Goal: Learn about a topic

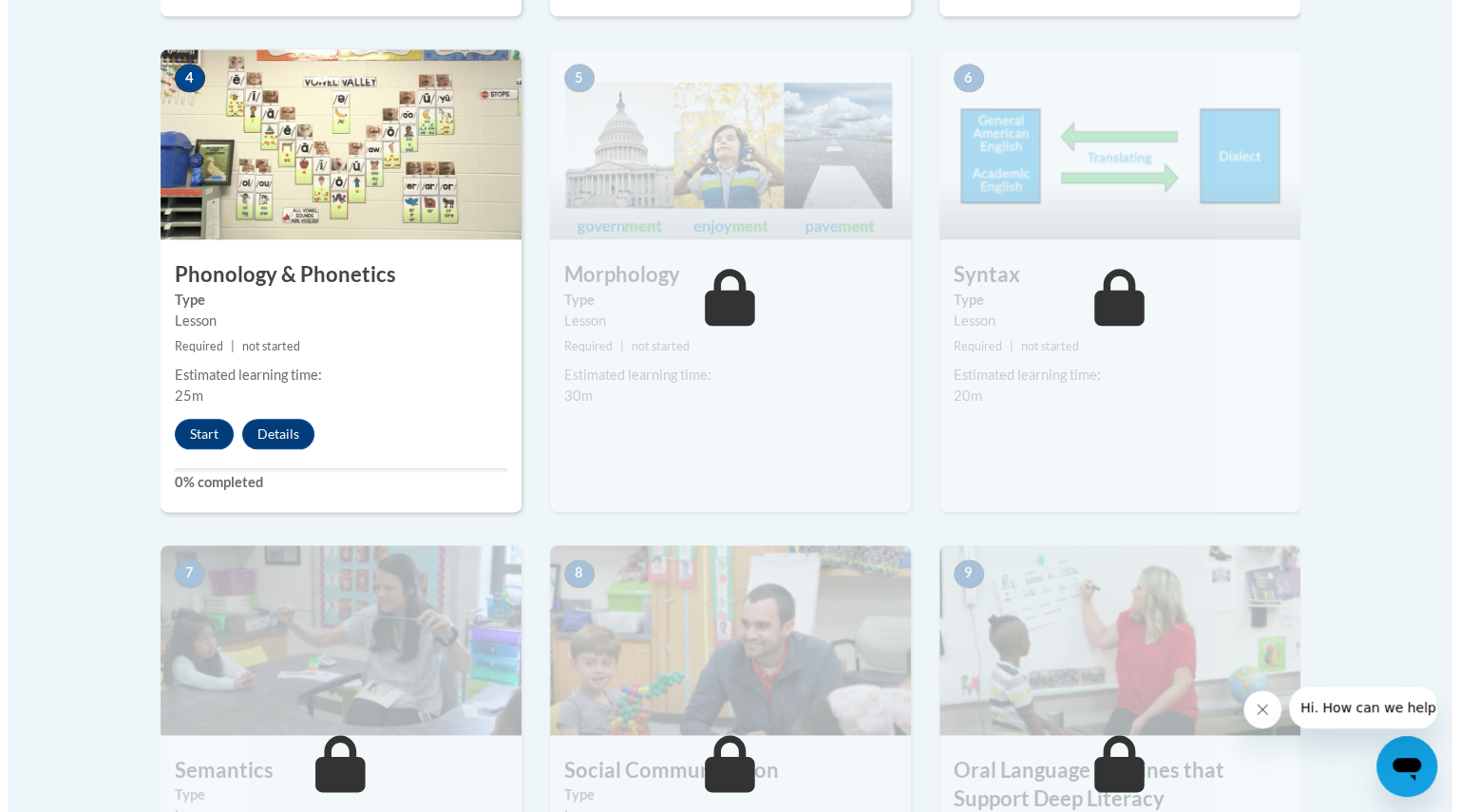
scroll to position [1145, 0]
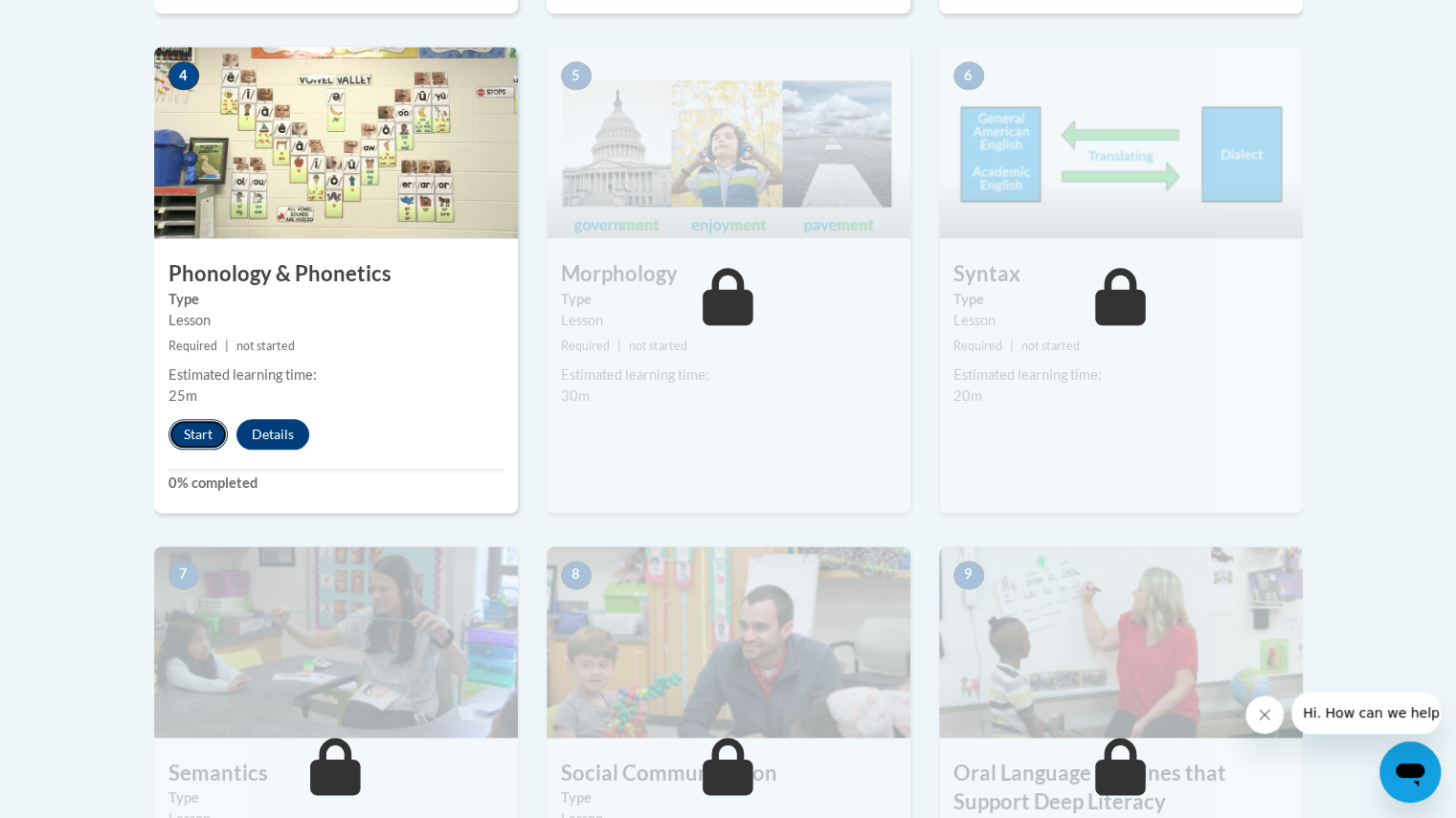
click at [216, 426] on button "Start" at bounding box center [197, 434] width 59 height 31
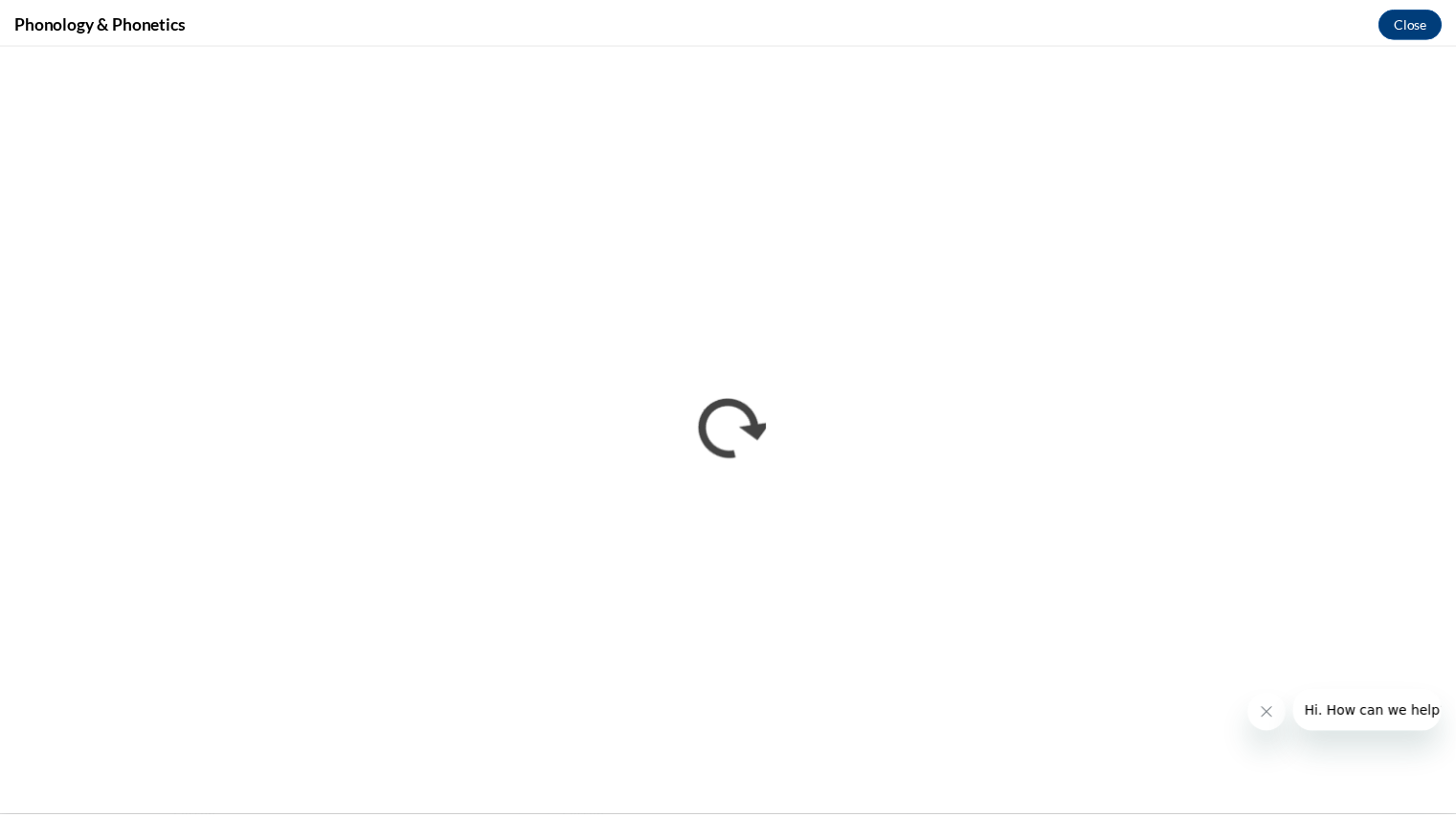
scroll to position [0, 0]
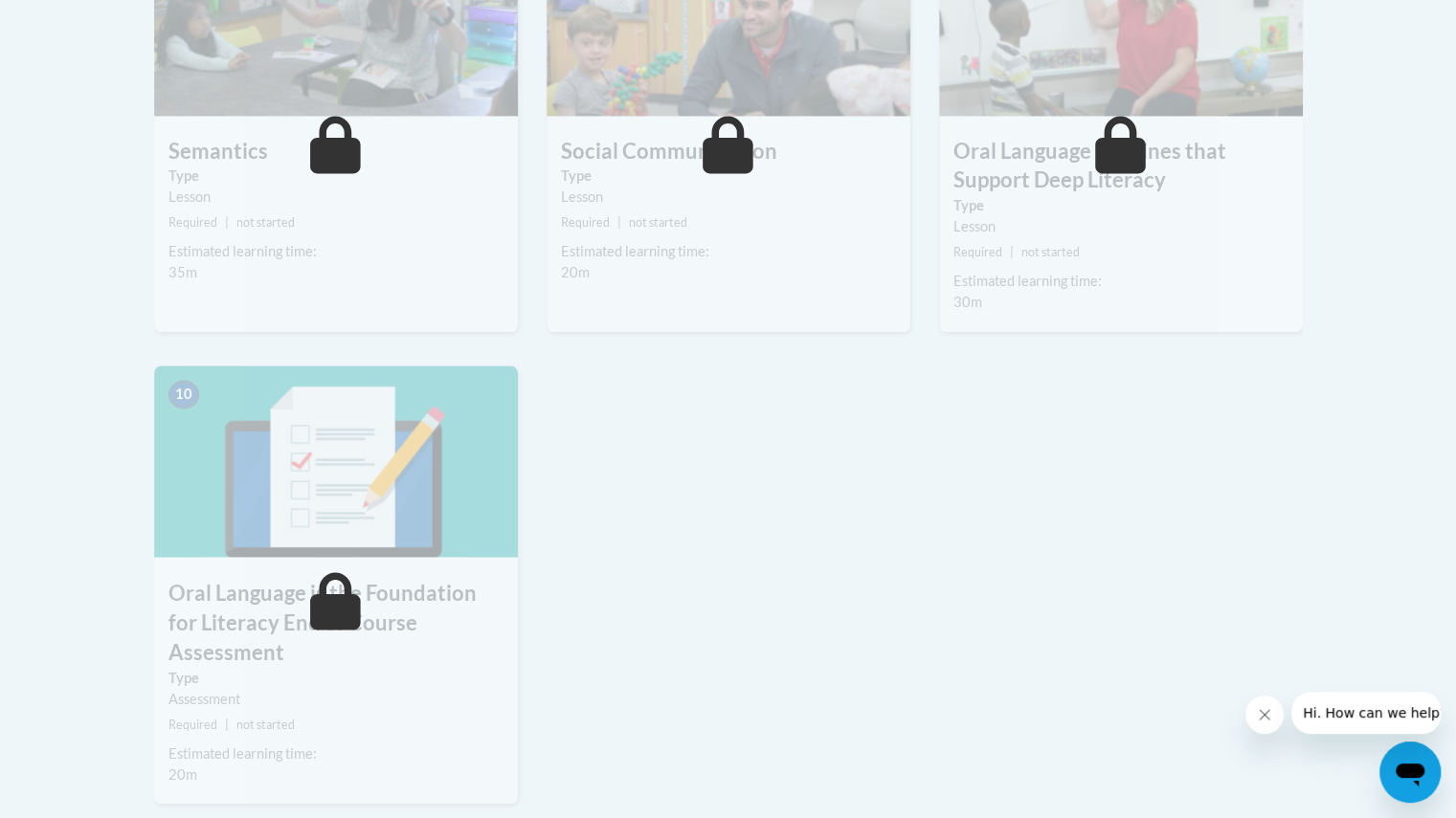
scroll to position [1783, 0]
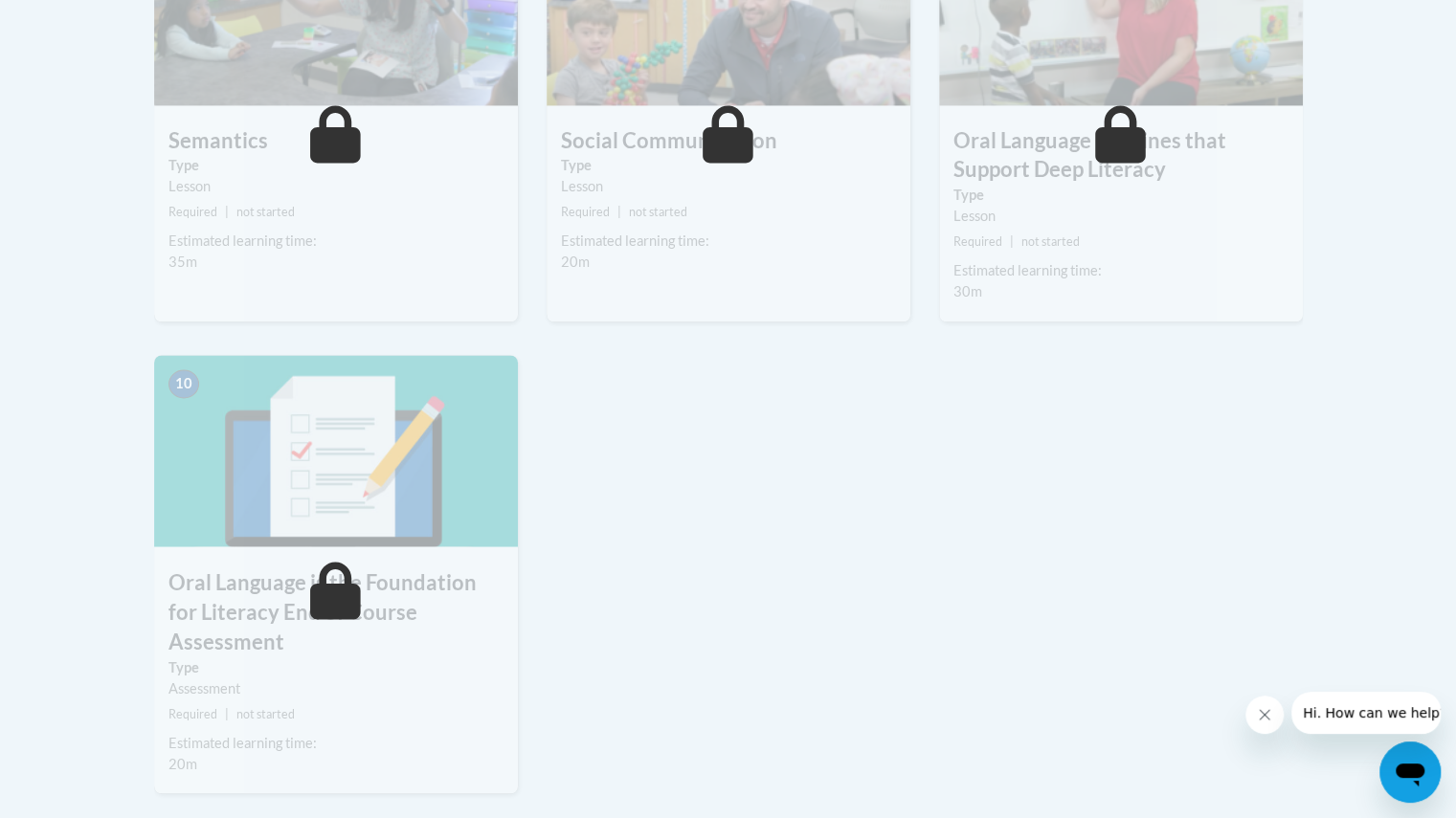
click at [595, 214] on span "Required" at bounding box center [585, 212] width 49 height 15
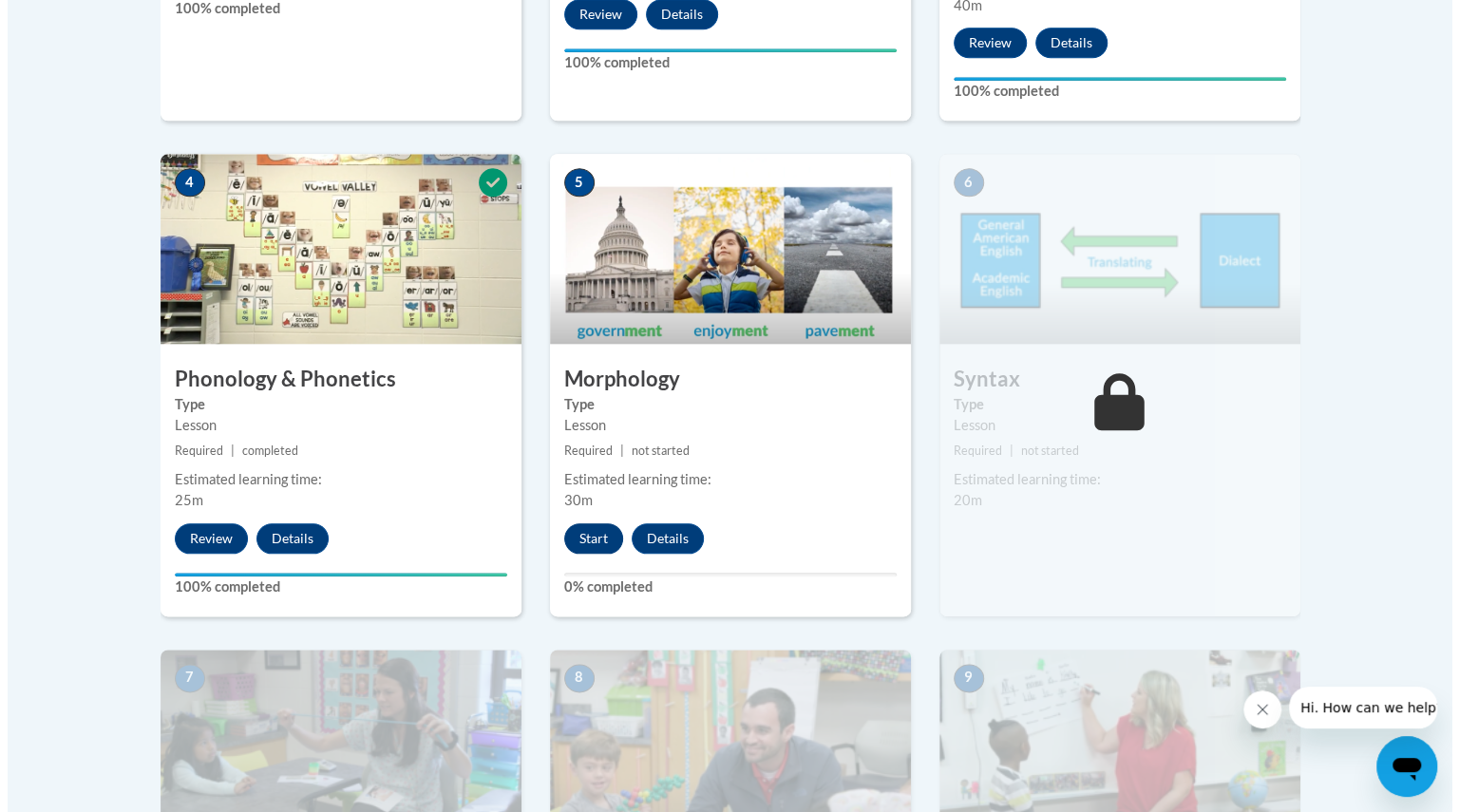
scroll to position [1034, 0]
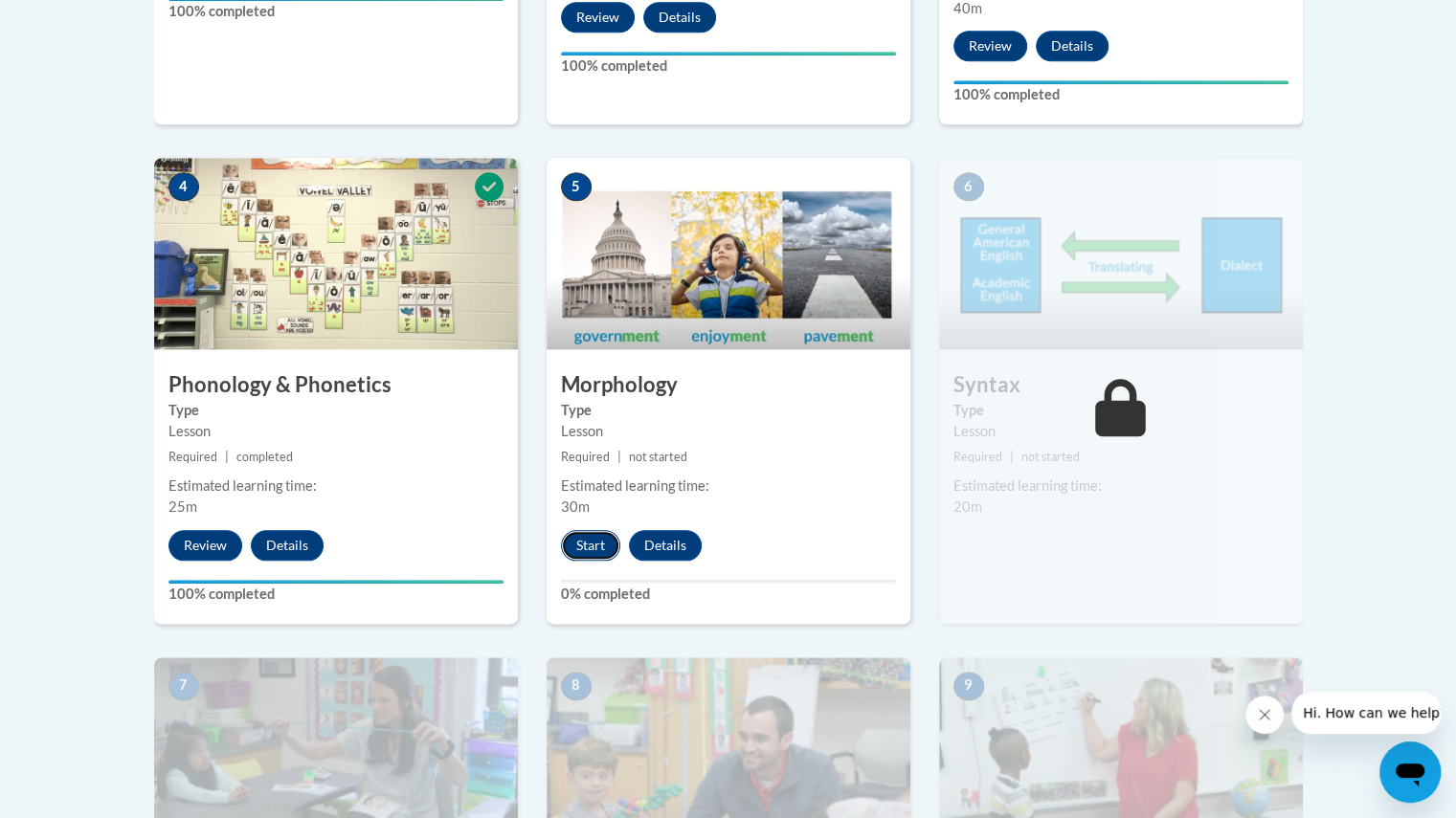
click at [591, 540] on button "Start" at bounding box center [590, 546] width 59 height 31
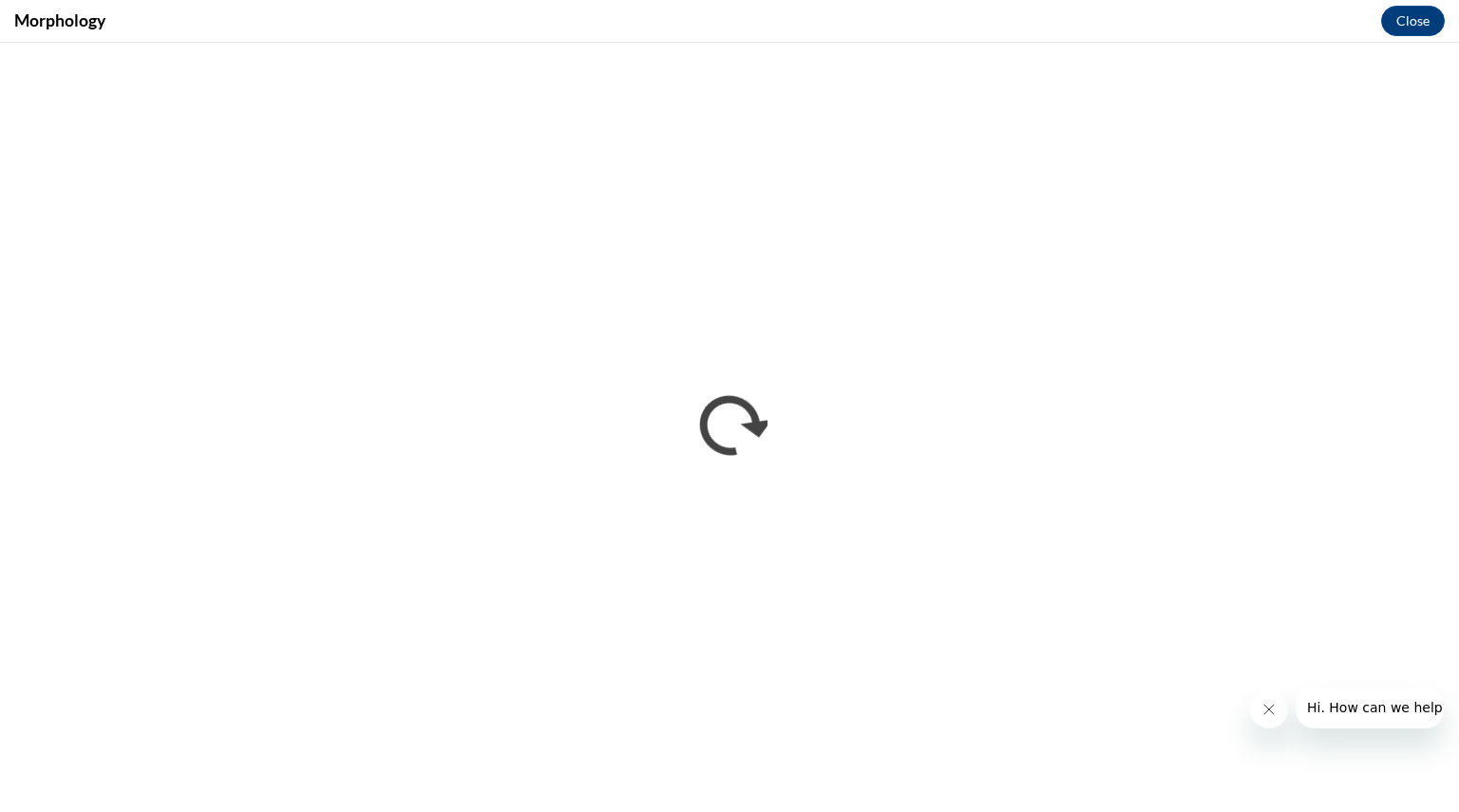
scroll to position [0, 0]
